Goal: Transaction & Acquisition: Purchase product/service

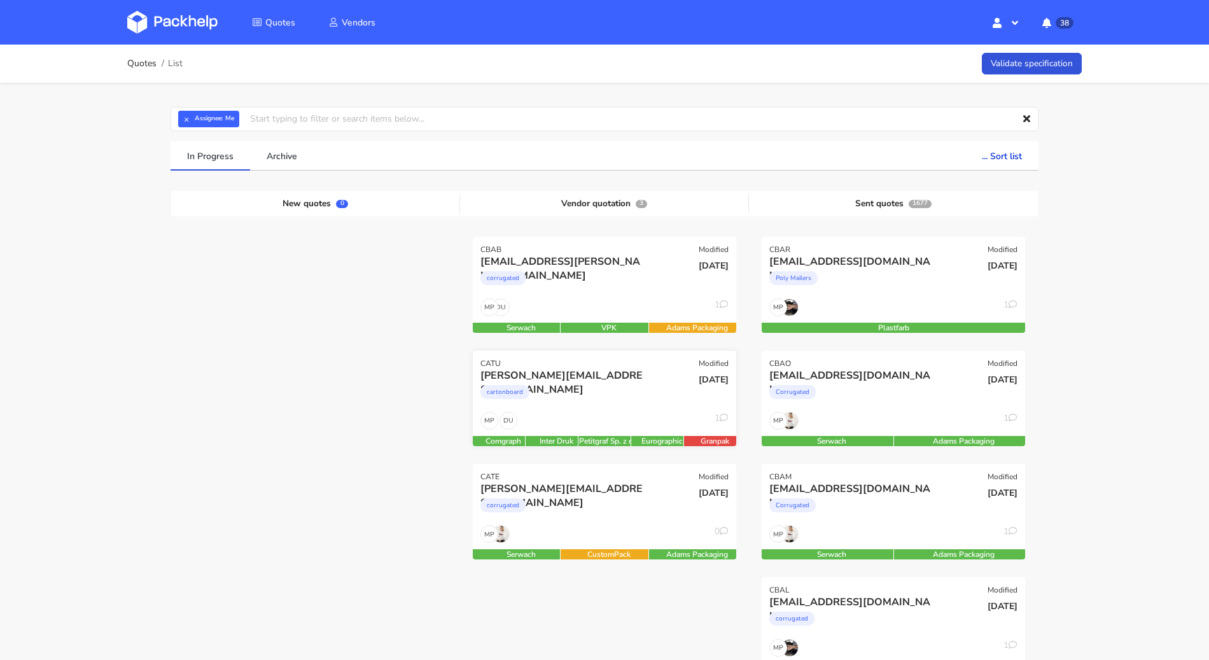
click at [563, 384] on div "cartonboard" at bounding box center [564, 394] width 169 height 25
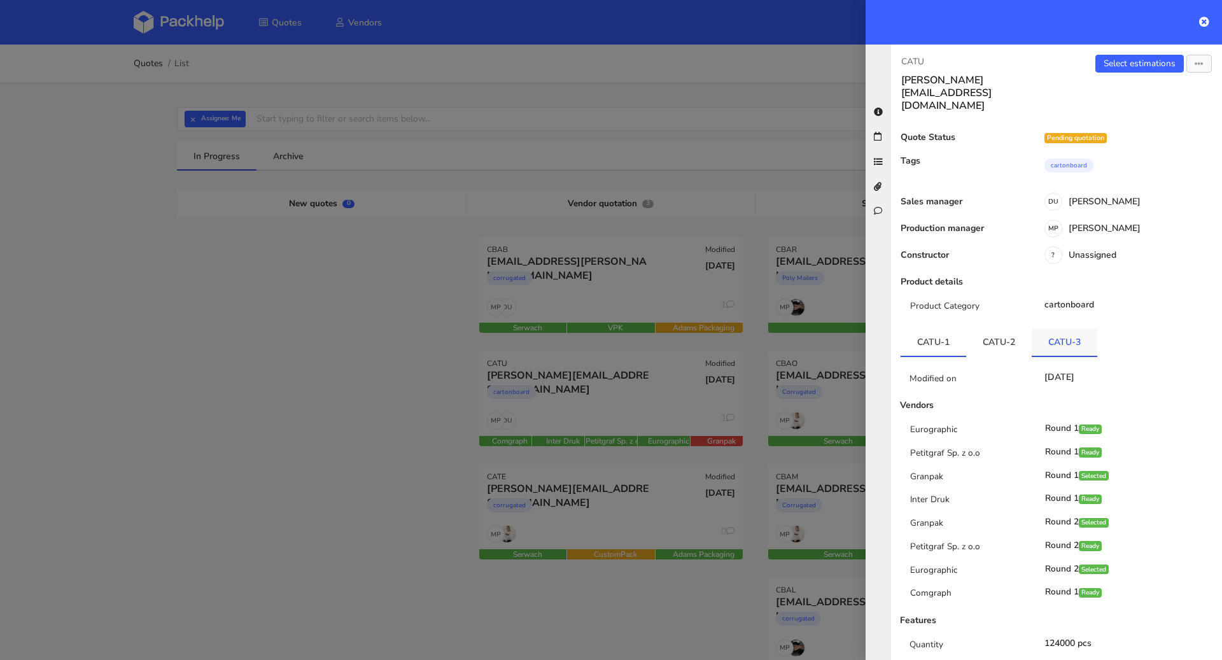
click at [1065, 328] on link "CATU-3" at bounding box center [1065, 342] width 66 height 28
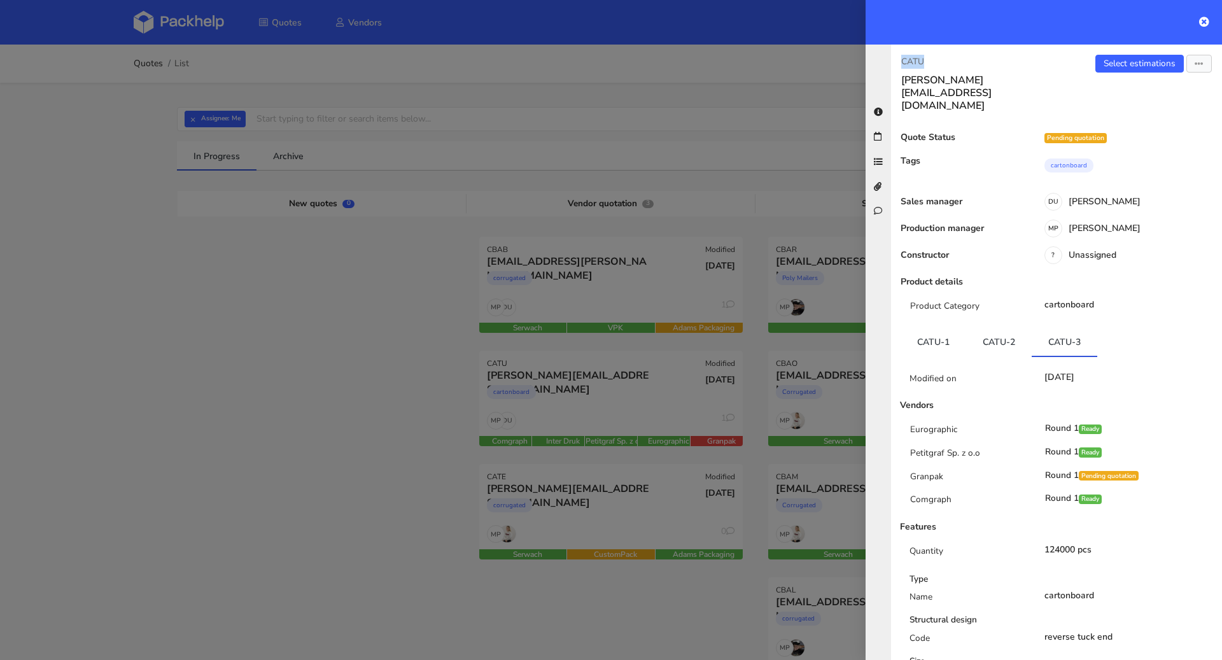
drag, startPoint x: 935, startPoint y: 59, endPoint x: 901, endPoint y: 60, distance: 34.4
click at [901, 60] on p "CATU" at bounding box center [973, 62] width 145 height 14
copy p "CATU"
click at [416, 152] on div at bounding box center [611, 330] width 1222 height 660
